Goal: Navigation & Orientation: Go to known website

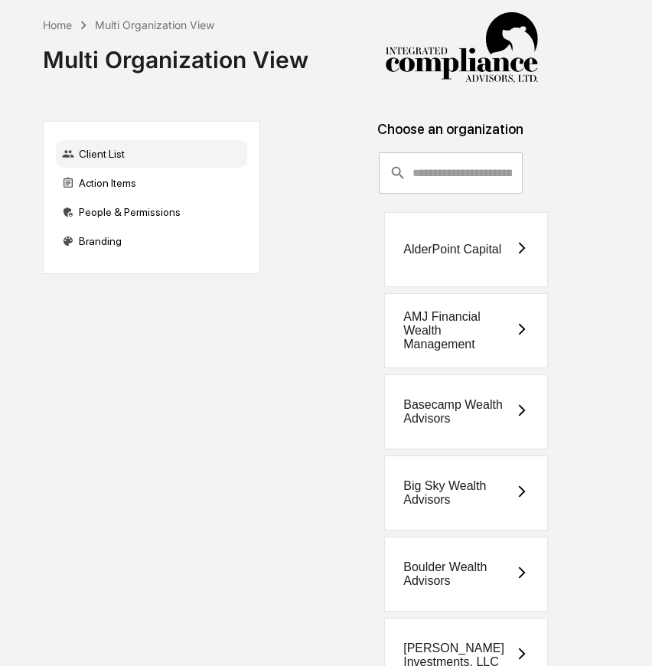
click at [451, 167] on input "consultant-dashboard__filter-organizations-search-bar" at bounding box center [468, 172] width 110 height 41
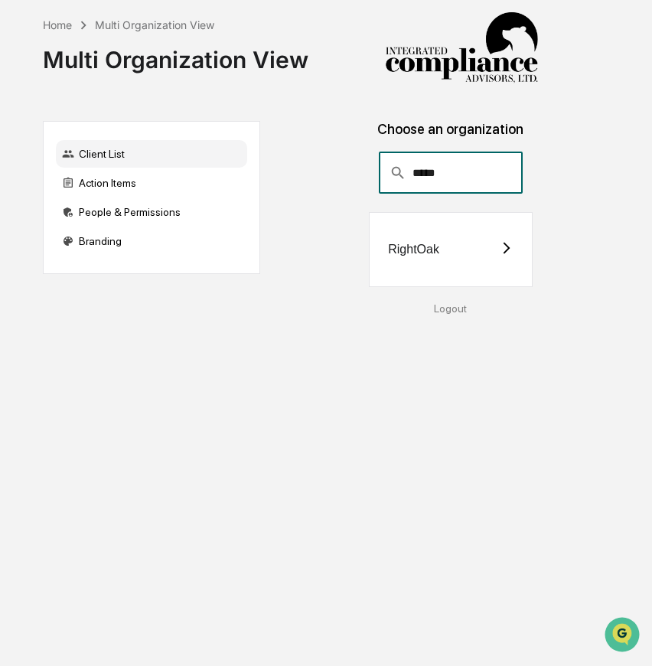
type input "*****"
click at [434, 247] on div "RightOak" at bounding box center [413, 250] width 51 height 14
